Goal: Task Accomplishment & Management: Use online tool/utility

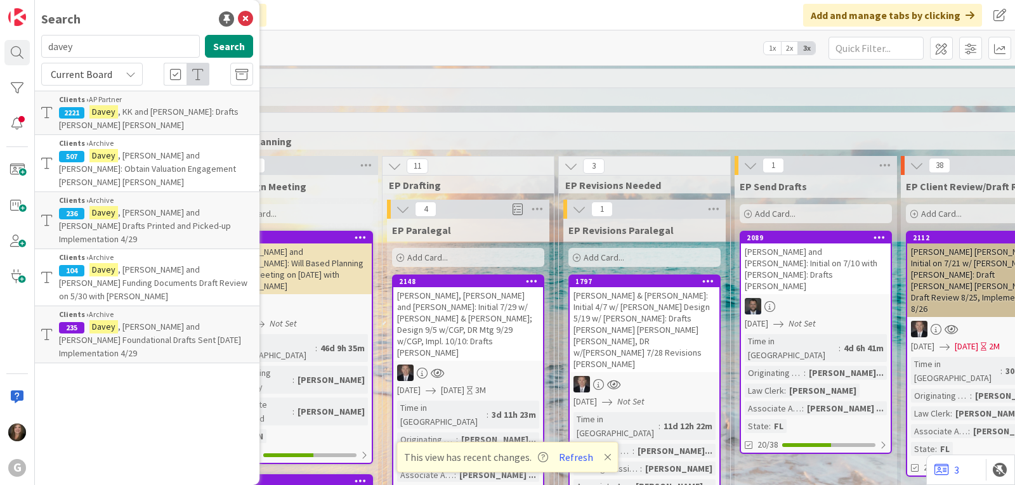
click at [115, 50] on input "davey" at bounding box center [120, 46] width 159 height 23
drag, startPoint x: 109, startPoint y: 48, endPoint x: 42, endPoint y: 46, distance: 67.3
click at [42, 46] on input "davey" at bounding box center [120, 46] width 159 height 23
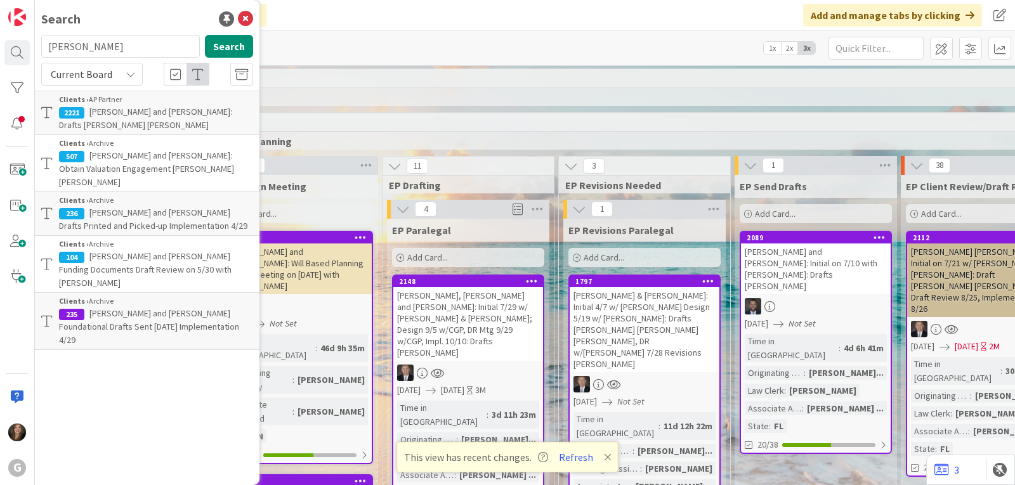
type input "[PERSON_NAME]"
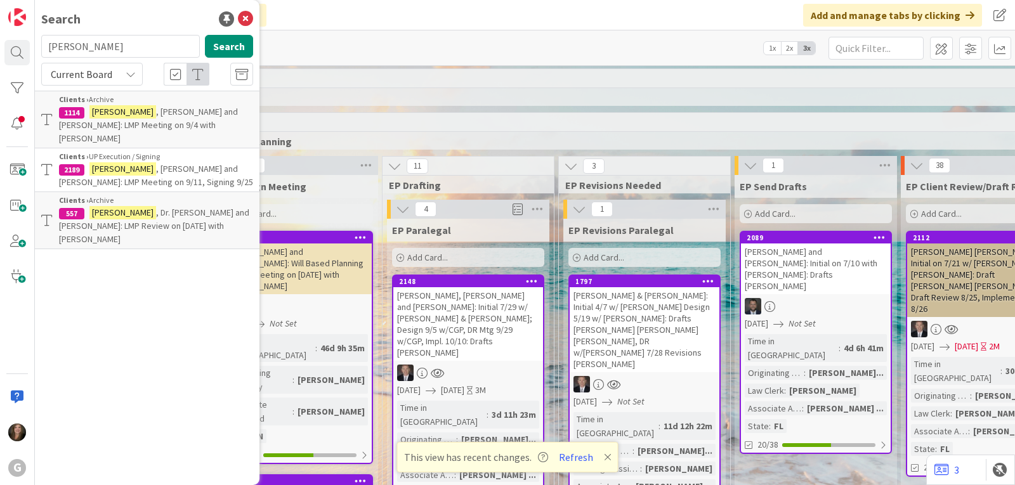
click at [128, 163] on span ", [PERSON_NAME] and [PERSON_NAME]: LMP Meeting on 9/11, Signing 9/25" at bounding box center [156, 175] width 194 height 25
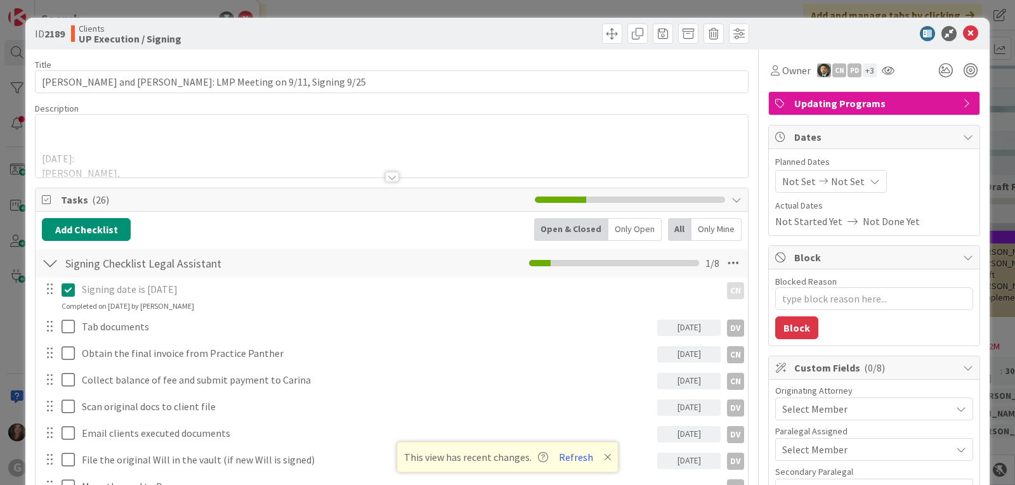
type textarea "x"
click at [963, 29] on icon at bounding box center [970, 33] width 15 height 15
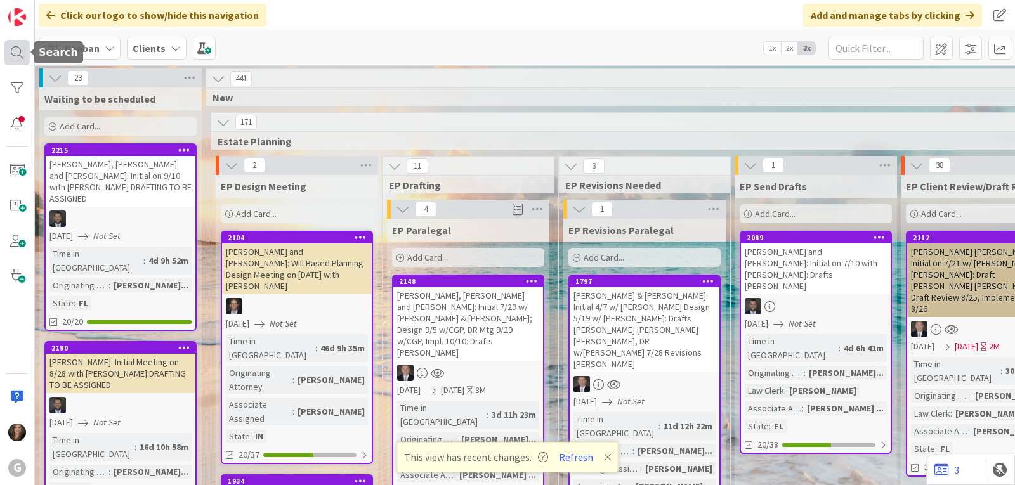
click at [18, 53] on div at bounding box center [16, 52] width 25 height 25
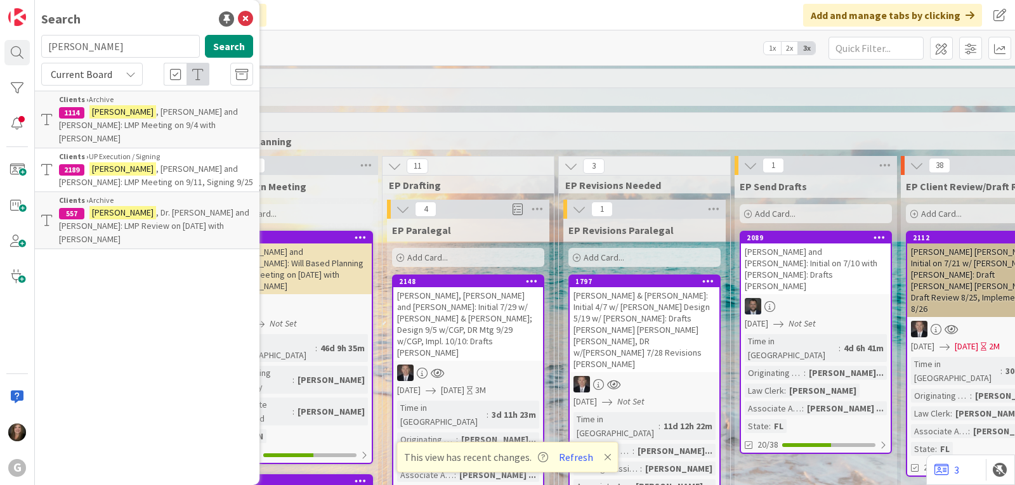
drag, startPoint x: 100, startPoint y: 46, endPoint x: 31, endPoint y: 46, distance: 69.1
click at [34, 46] on div "G Search [PERSON_NAME] Search Current Board Clients › Archive 1114 [PERSON_NAME…" at bounding box center [17, 242] width 35 height 485
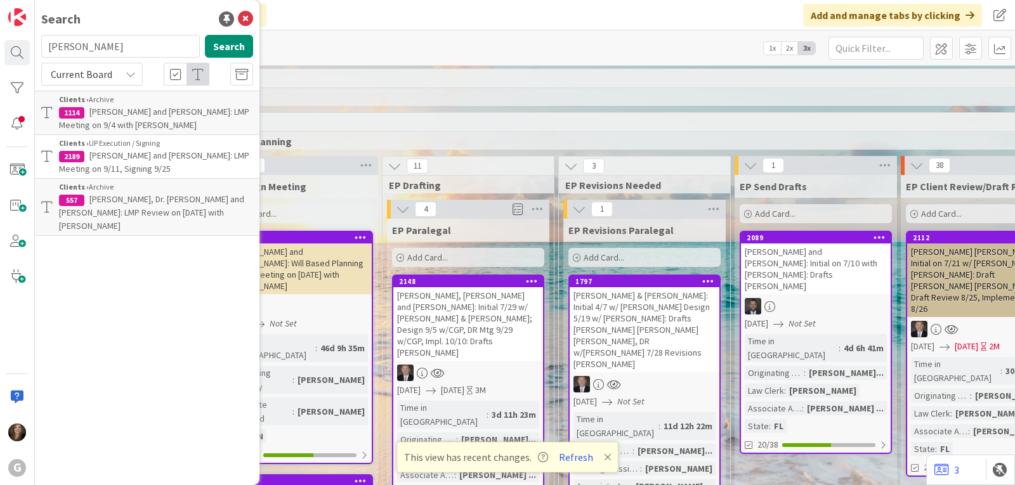
type input "[PERSON_NAME]"
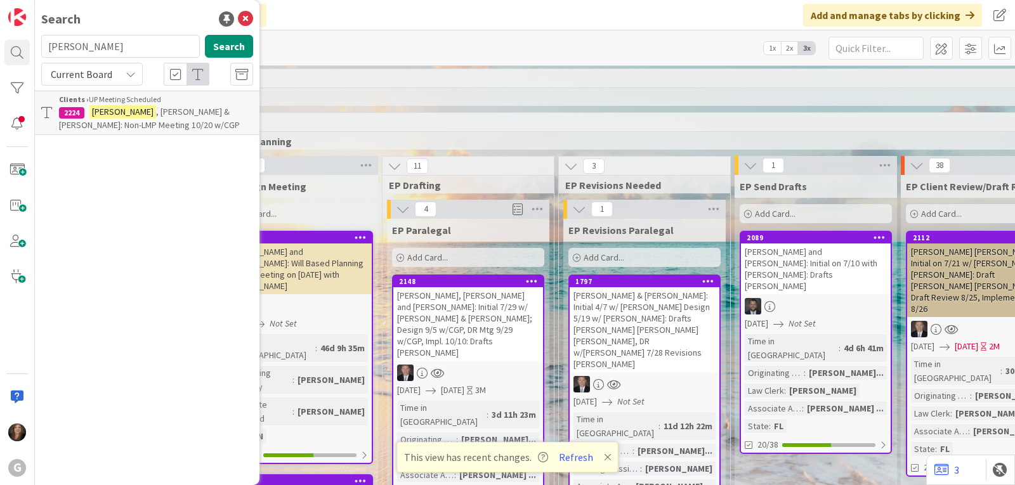
click at [100, 109] on mark "[PERSON_NAME]" at bounding box center [122, 111] width 67 height 13
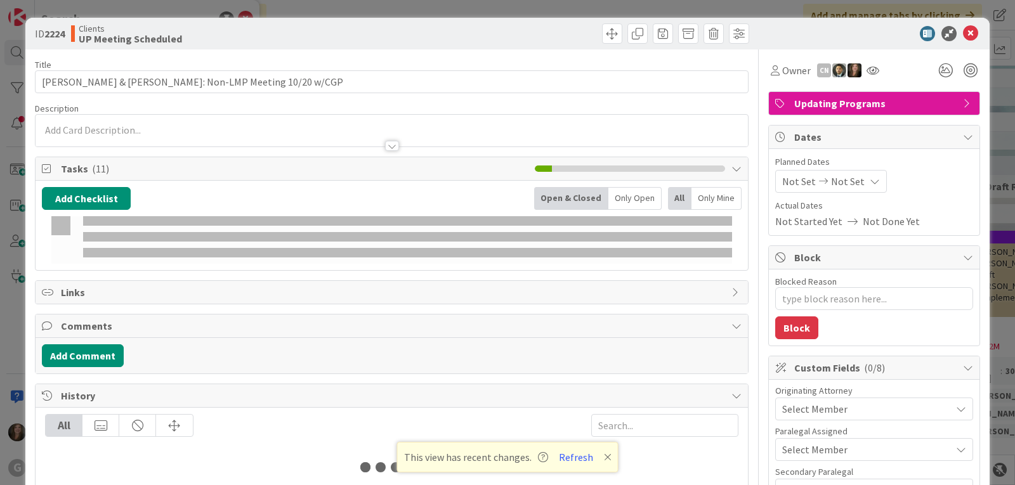
type textarea "x"
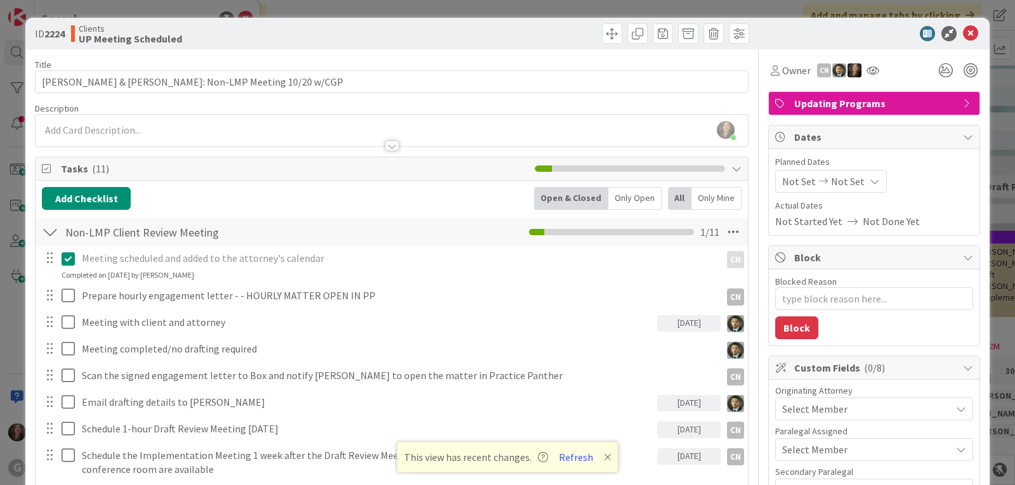
click at [783, 174] on span "Not Set" at bounding box center [799, 181] width 34 height 15
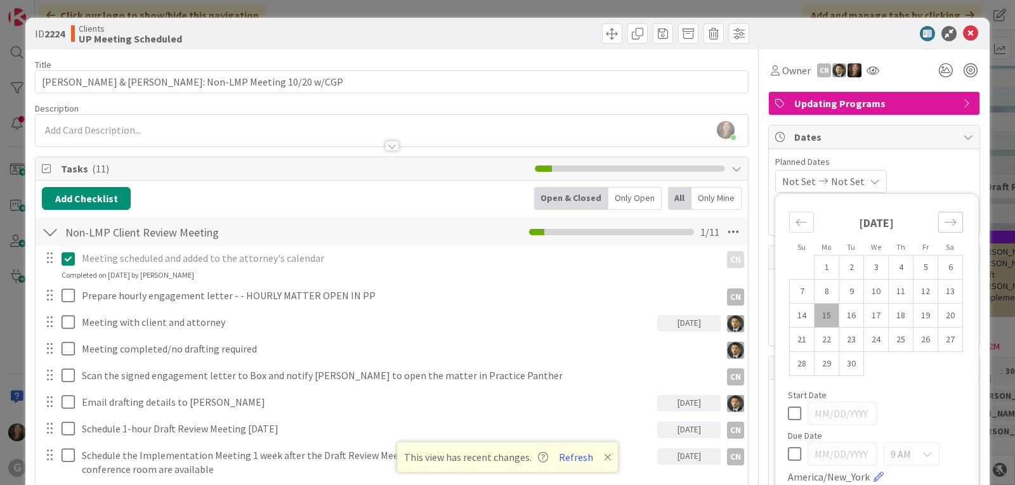
click at [944, 218] on icon "Move forward to switch to the next month." at bounding box center [950, 222] width 12 height 12
click at [815, 339] on td "20" at bounding box center [826, 340] width 25 height 24
type input "[DATE]"
click at [921, 175] on div "[DATE] Not Set Su Mo Tu We Th Fr Sa [DATE] 1 2 3 4 5 6 7 8 9 10 11 12 13 14 15 …" at bounding box center [874, 181] width 198 height 23
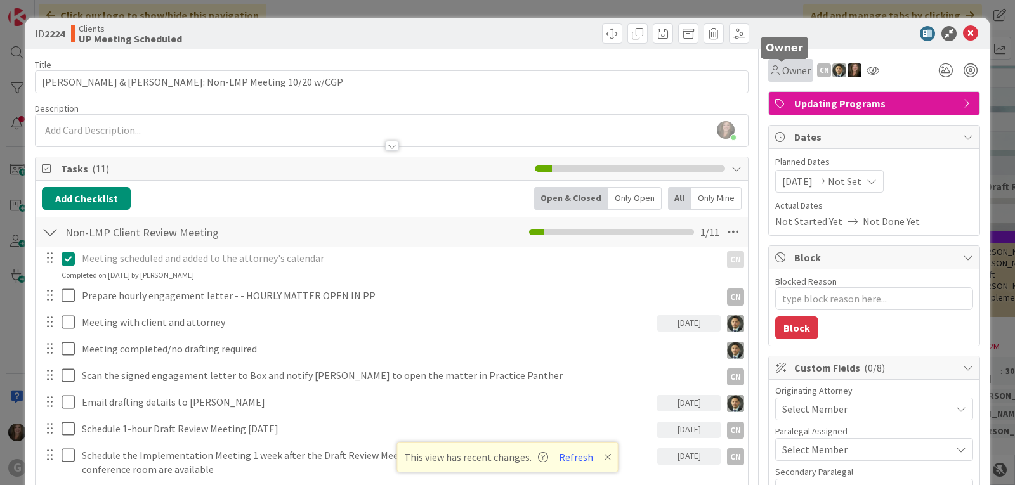
click at [782, 74] on span "Owner" at bounding box center [796, 70] width 29 height 15
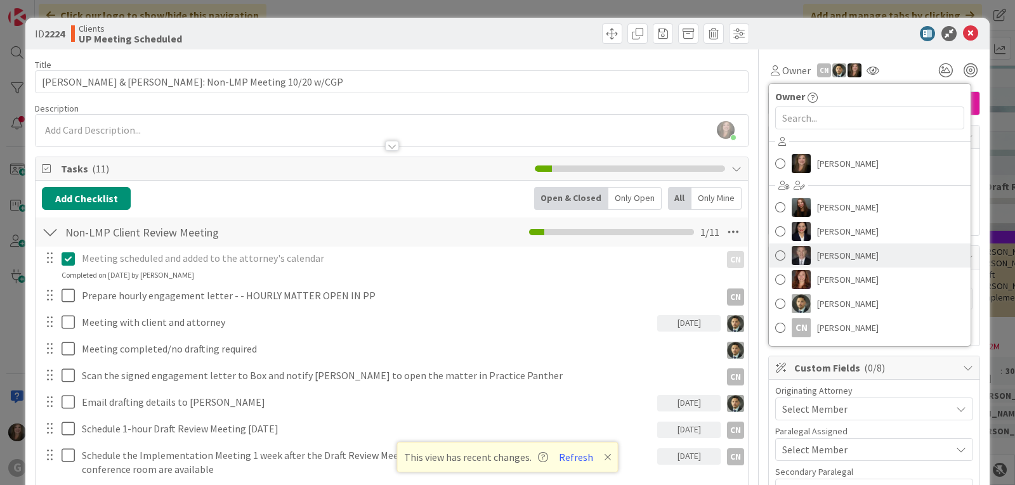
click at [791, 259] on img at bounding box center [800, 255] width 19 height 19
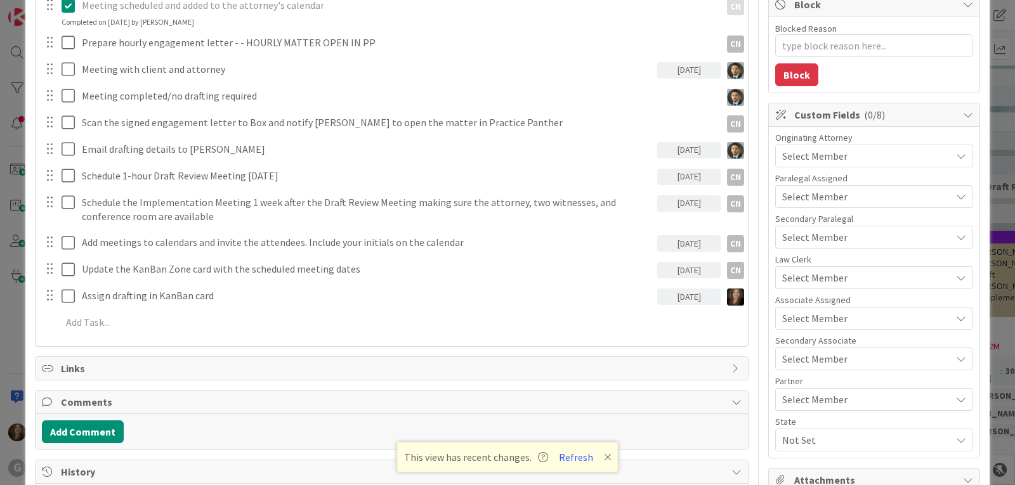
scroll to position [254, 0]
click at [820, 160] on span "Select Member" at bounding box center [814, 155] width 65 height 15
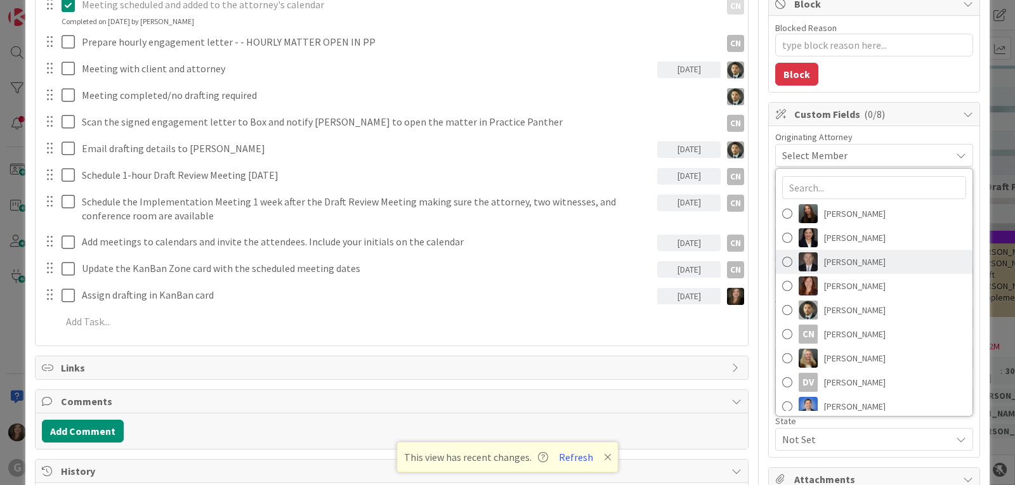
click at [802, 262] on img at bounding box center [807, 261] width 19 height 19
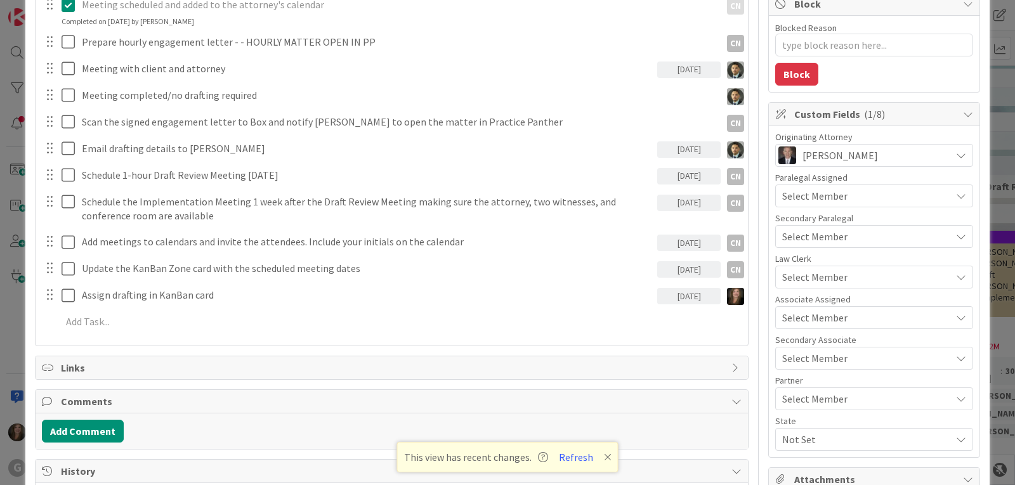
click at [792, 320] on span "Select Member" at bounding box center [814, 317] width 65 height 15
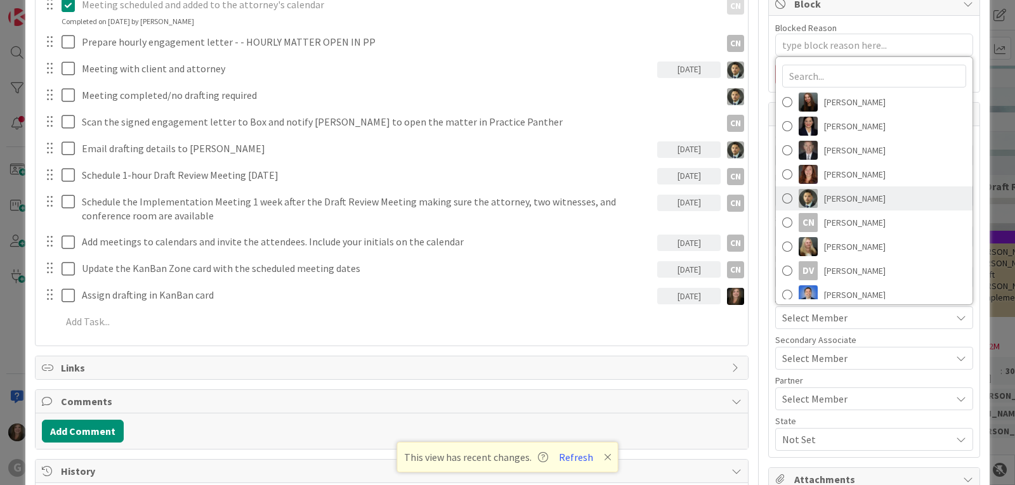
click at [802, 197] on img at bounding box center [807, 198] width 19 height 19
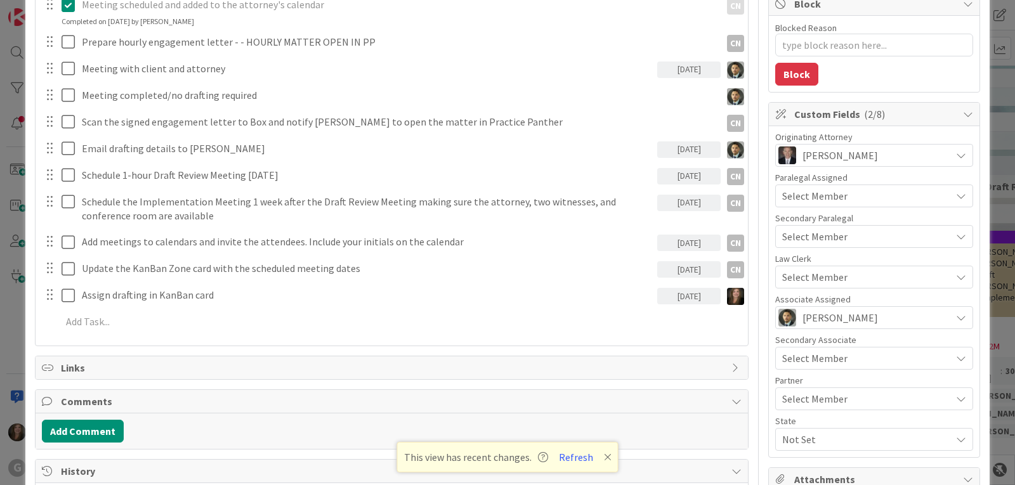
click at [782, 438] on span "Not Set" at bounding box center [866, 439] width 169 height 15
click at [781, 384] on link "FL" at bounding box center [871, 386] width 202 height 23
type textarea "x"
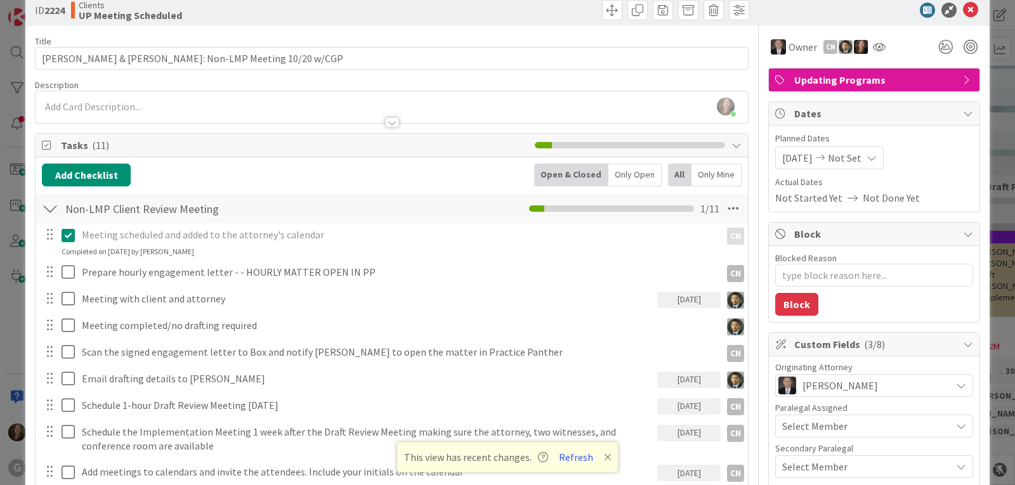
scroll to position [0, 0]
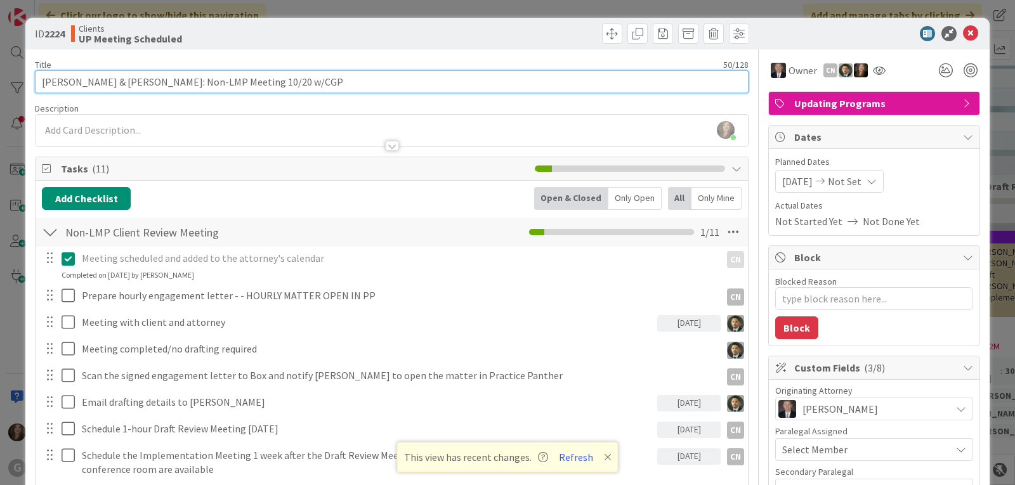
click at [308, 81] on input "[PERSON_NAME] & [PERSON_NAME]: Non-LMP Meeting 10/20 w/CGP" at bounding box center [391, 81] width 713 height 23
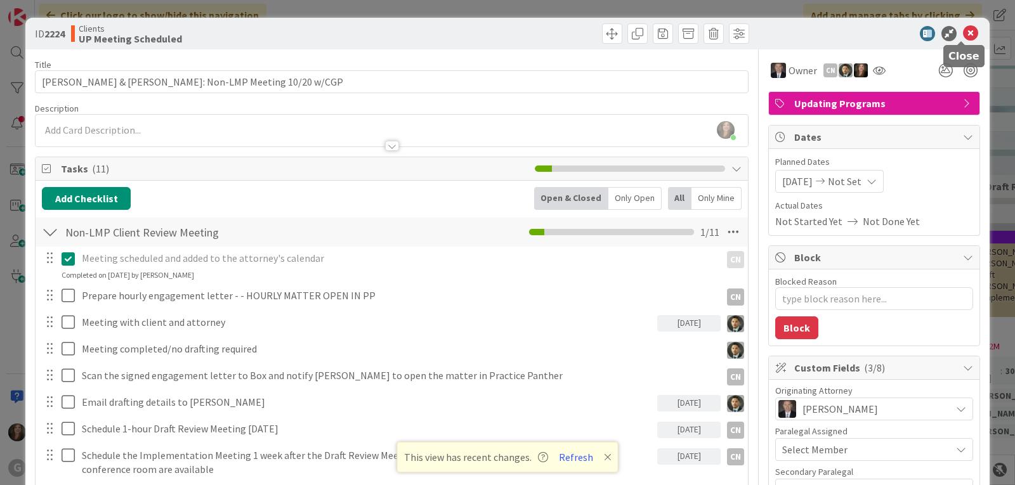
click at [963, 30] on icon at bounding box center [970, 33] width 15 height 15
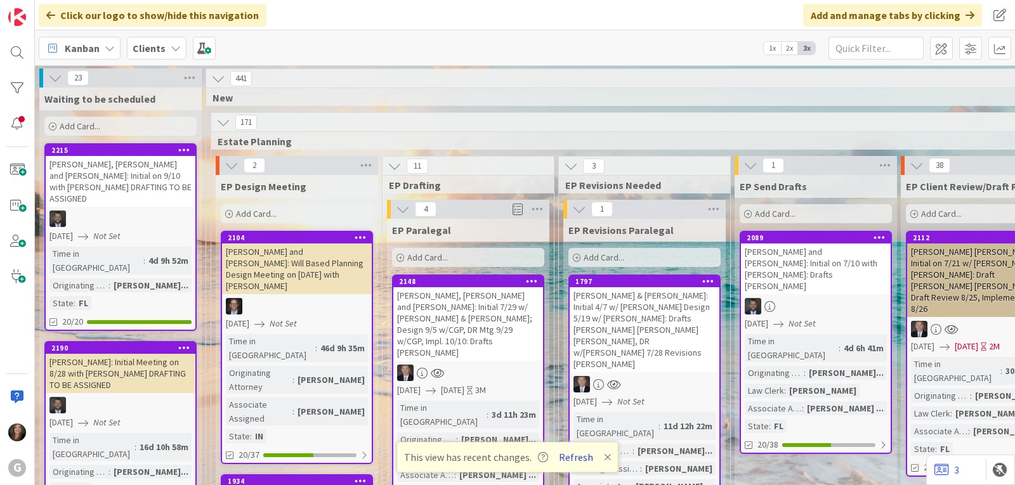
click at [566, 457] on button "Refresh" at bounding box center [575, 457] width 43 height 16
